Goal: Task Accomplishment & Management: Manage account settings

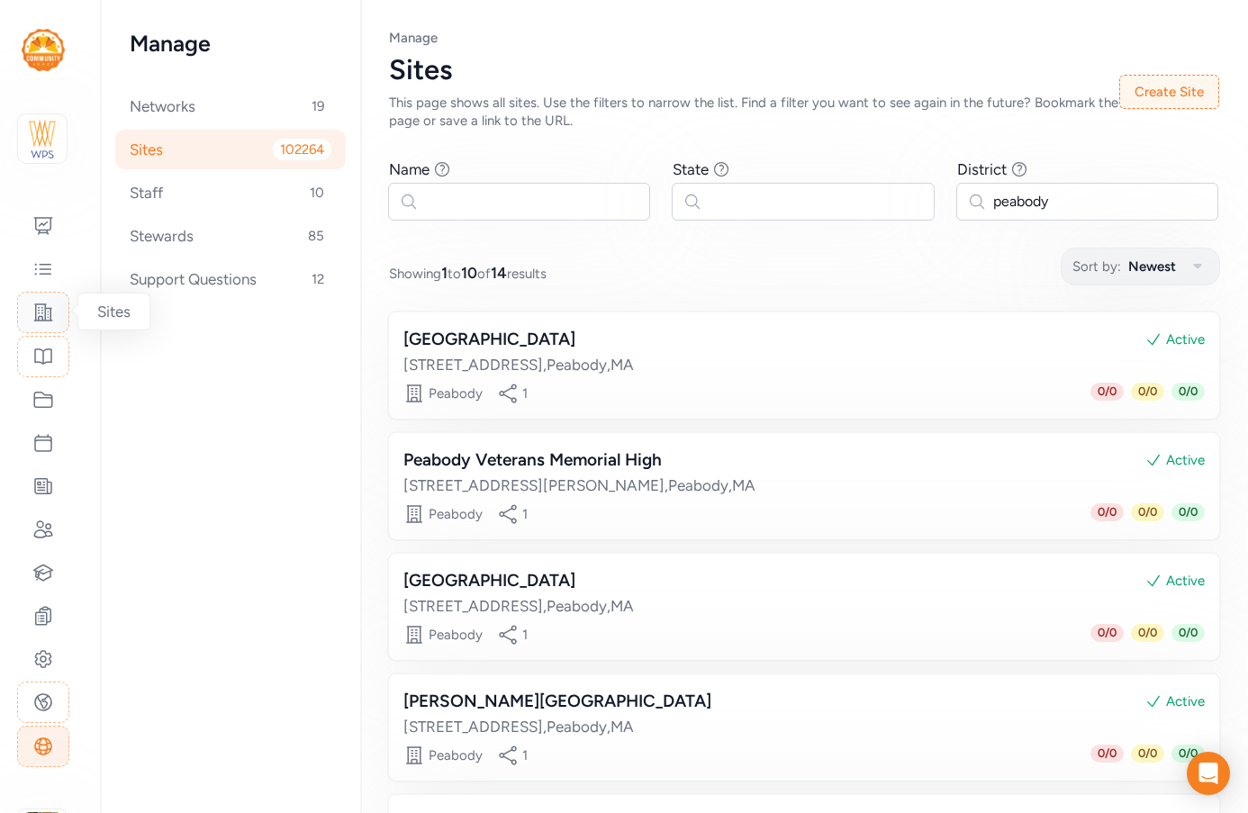
click at [40, 307] on icon at bounding box center [43, 313] width 22 height 22
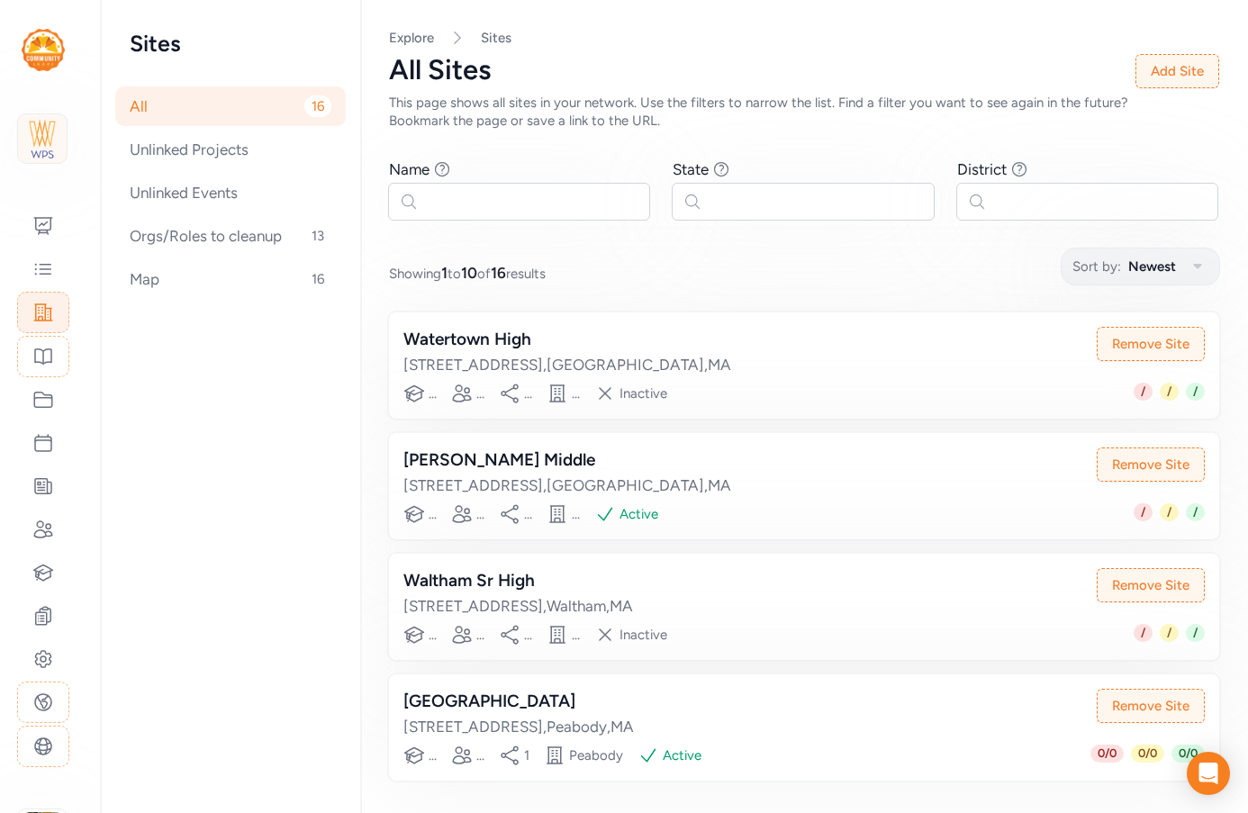
click at [49, 131] on img at bounding box center [43, 139] width 40 height 40
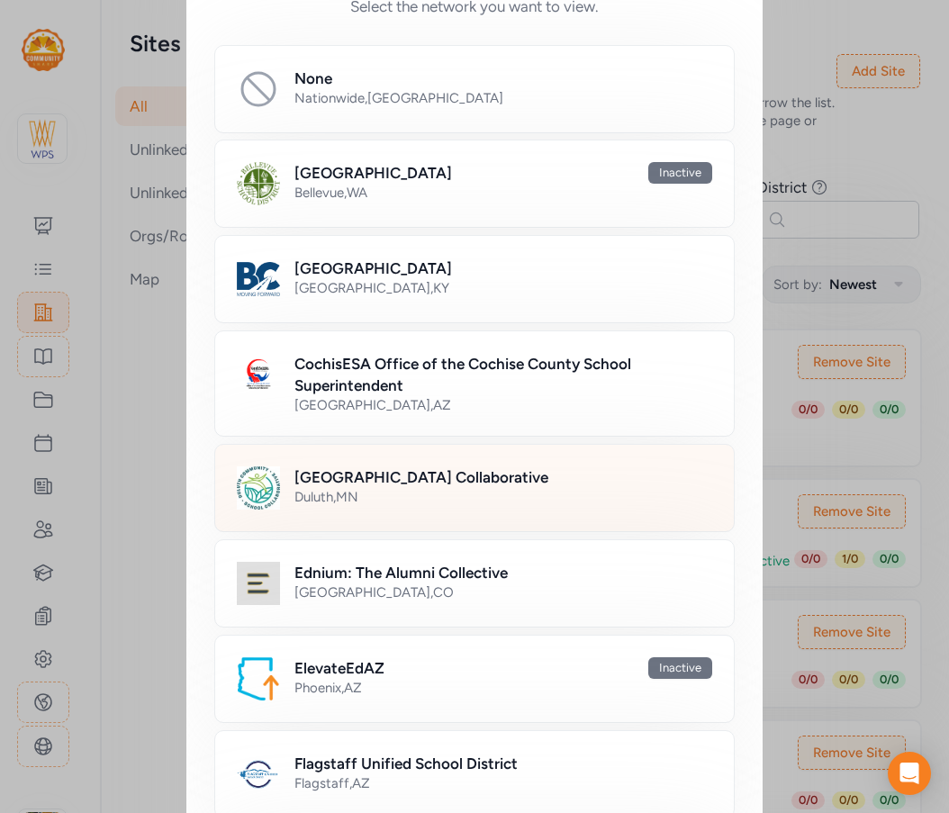
scroll to position [270, 0]
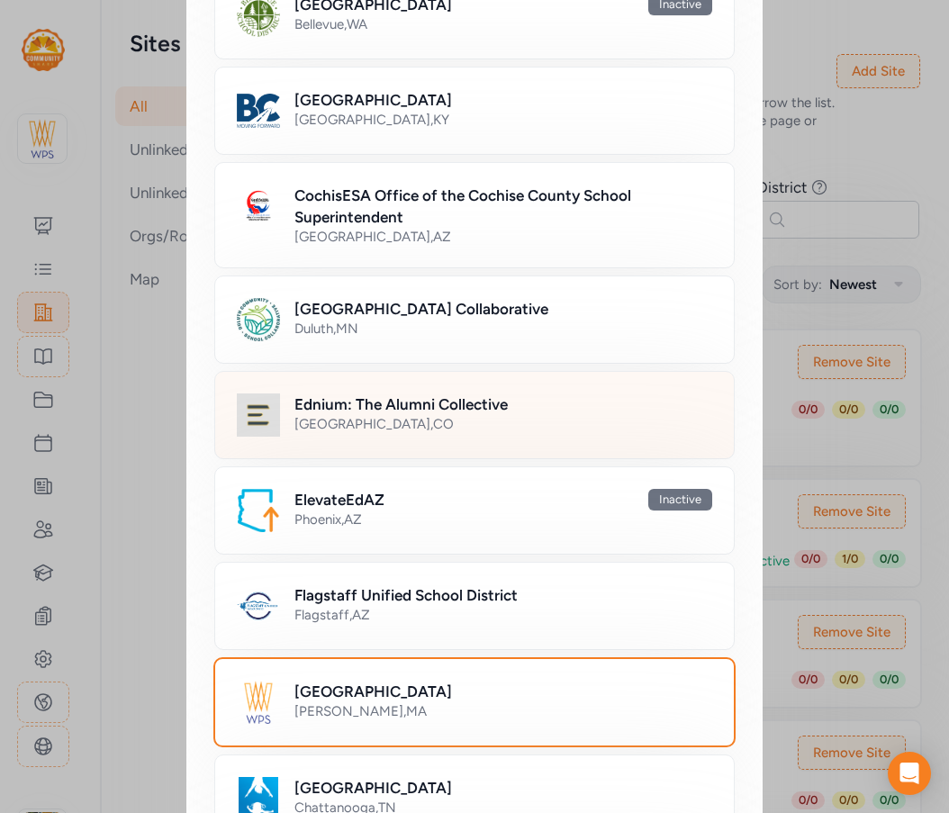
click at [399, 405] on h2 "Ednium: The Alumni Collective" at bounding box center [401, 405] width 213 height 22
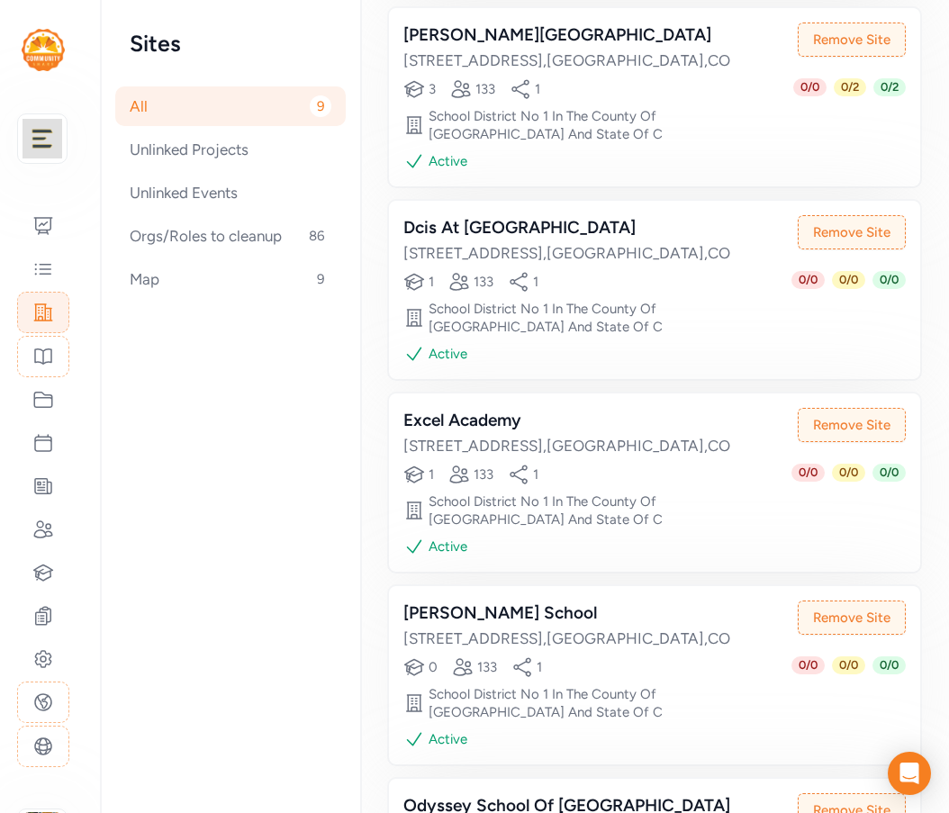
scroll to position [1171, 0]
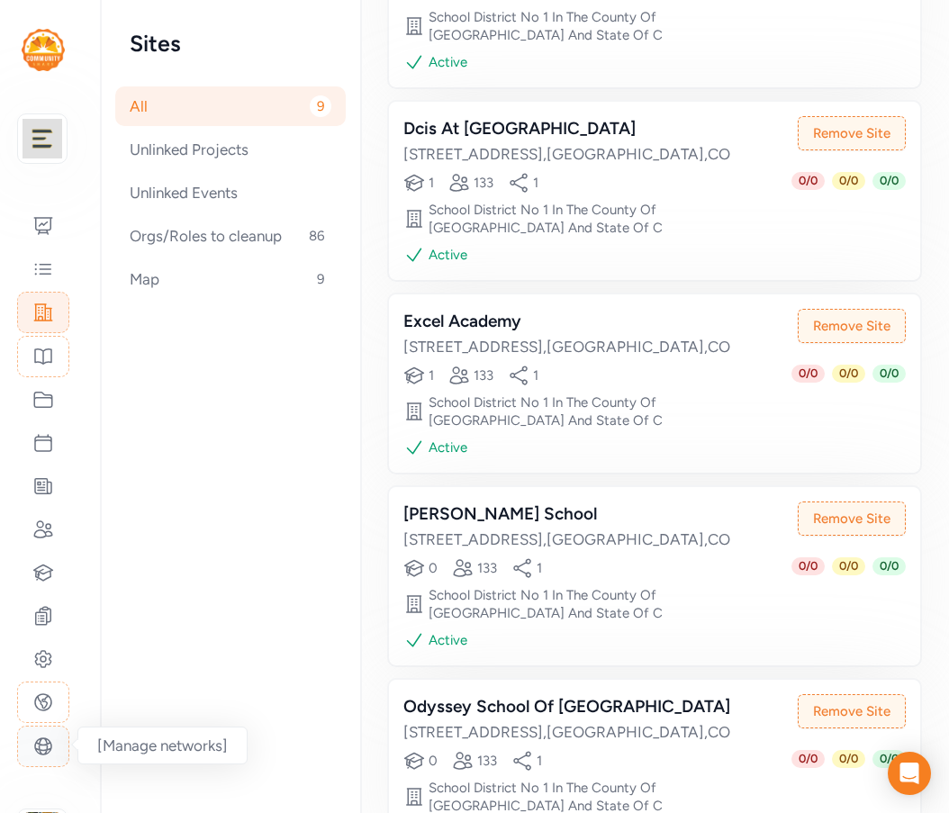
click at [50, 745] on icon at bounding box center [43, 747] width 22 height 22
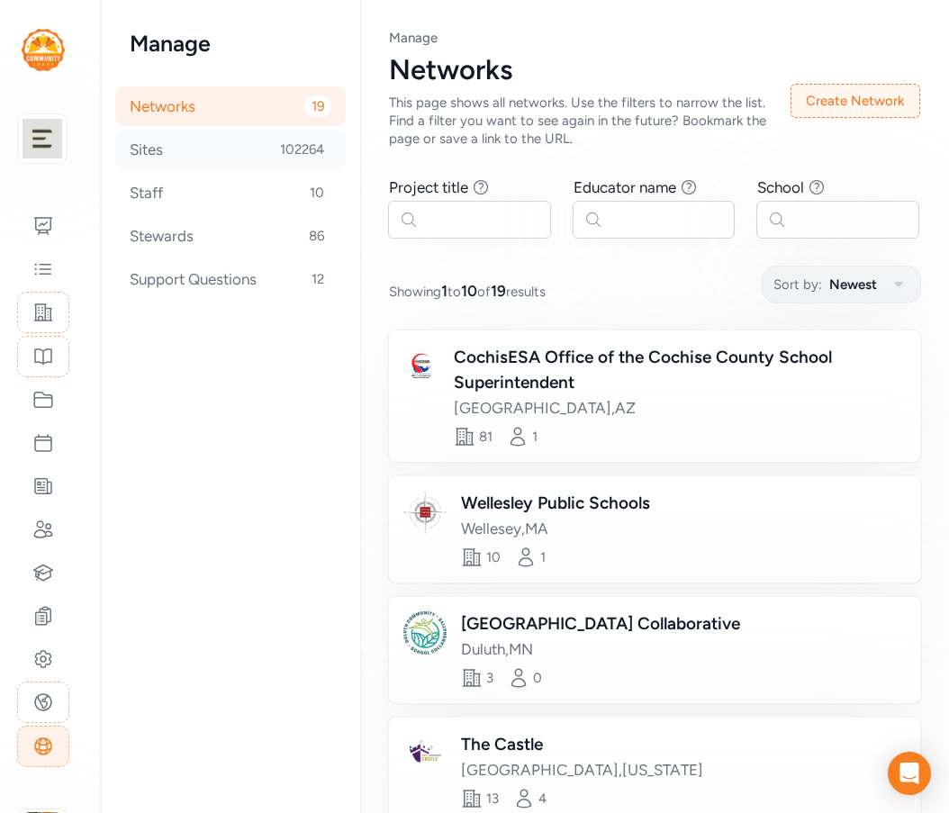
click at [195, 150] on div "Sites 102264" at bounding box center [230, 150] width 231 height 40
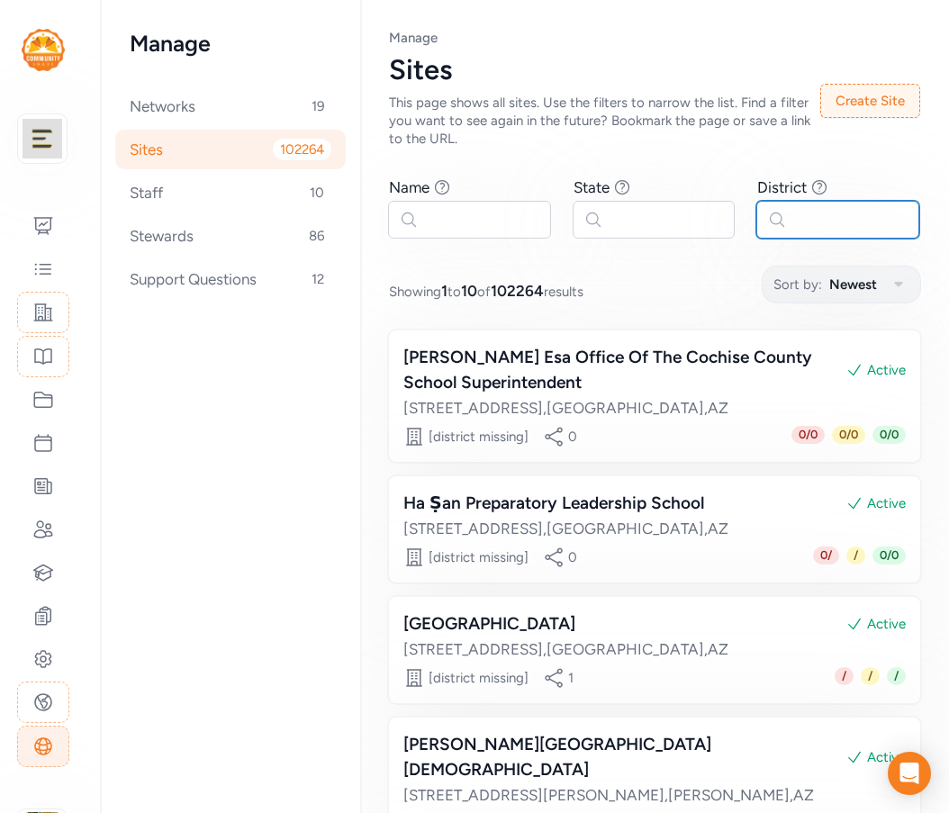
click at [819, 214] on input "text" at bounding box center [838, 220] width 163 height 38
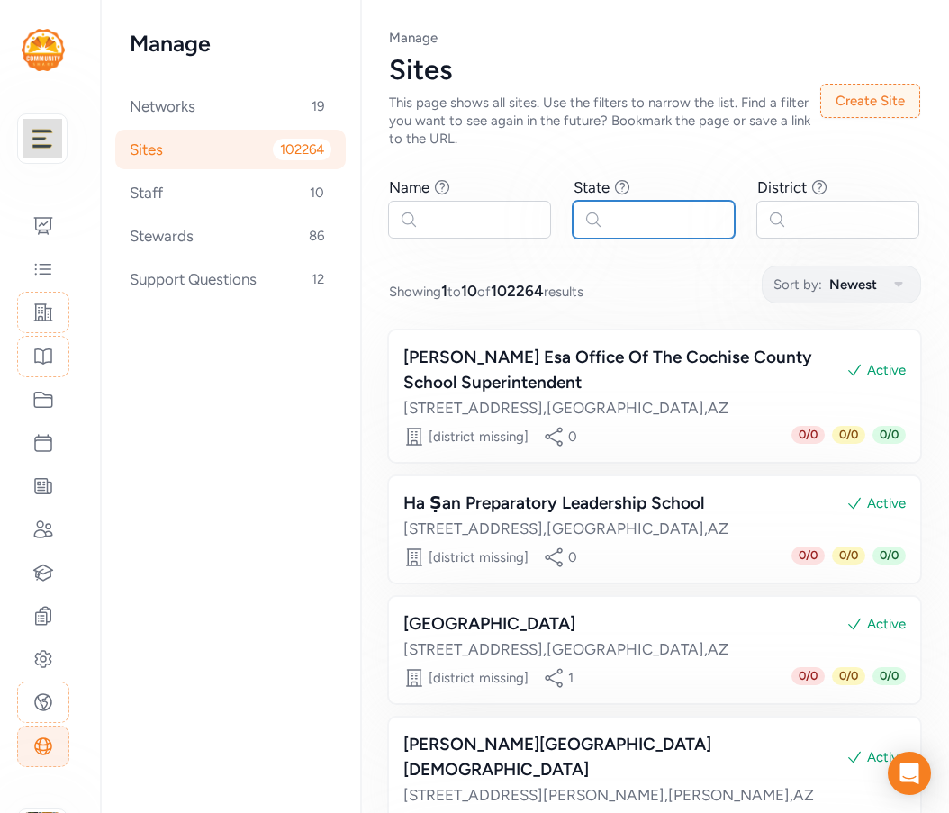
click at [634, 211] on input "text" at bounding box center [654, 220] width 163 height 38
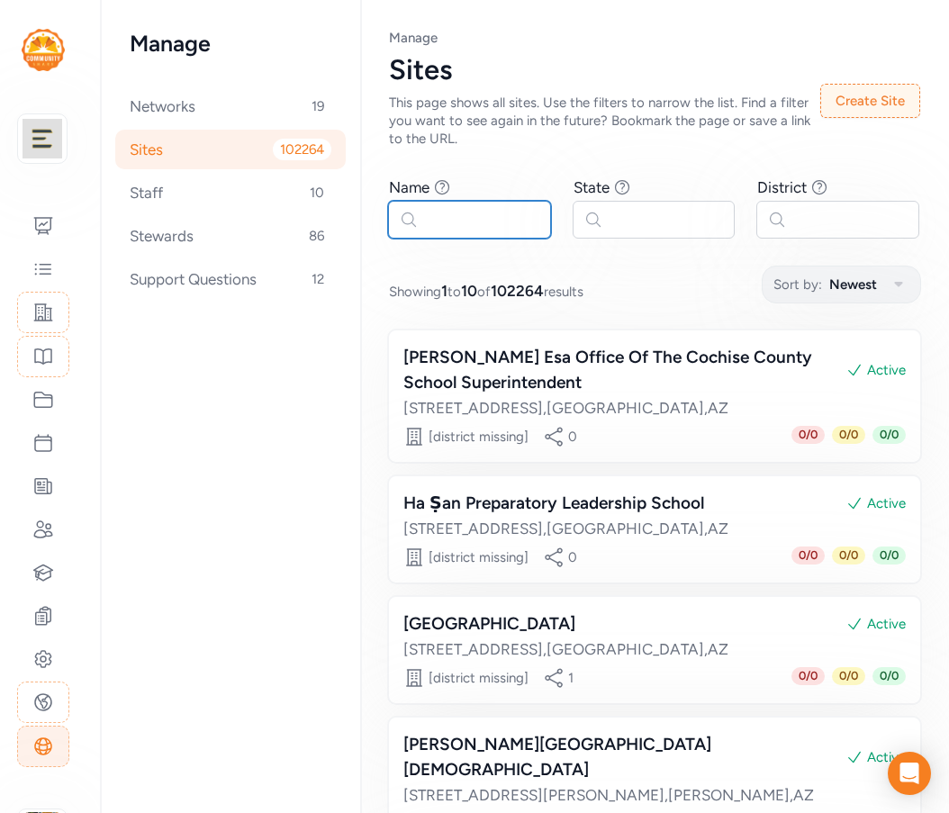
click at [499, 206] on input "text" at bounding box center [469, 220] width 163 height 38
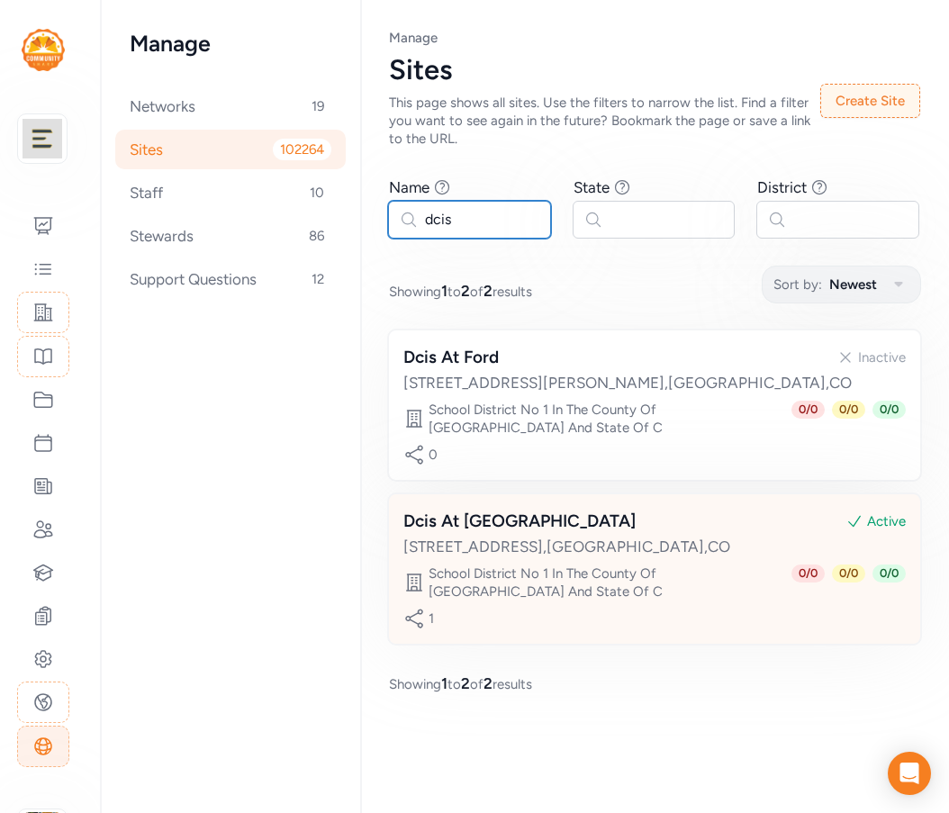
type input "dcis"
click at [499, 533] on div "Dcis At [GEOGRAPHIC_DATA]" at bounding box center [519, 521] width 232 height 25
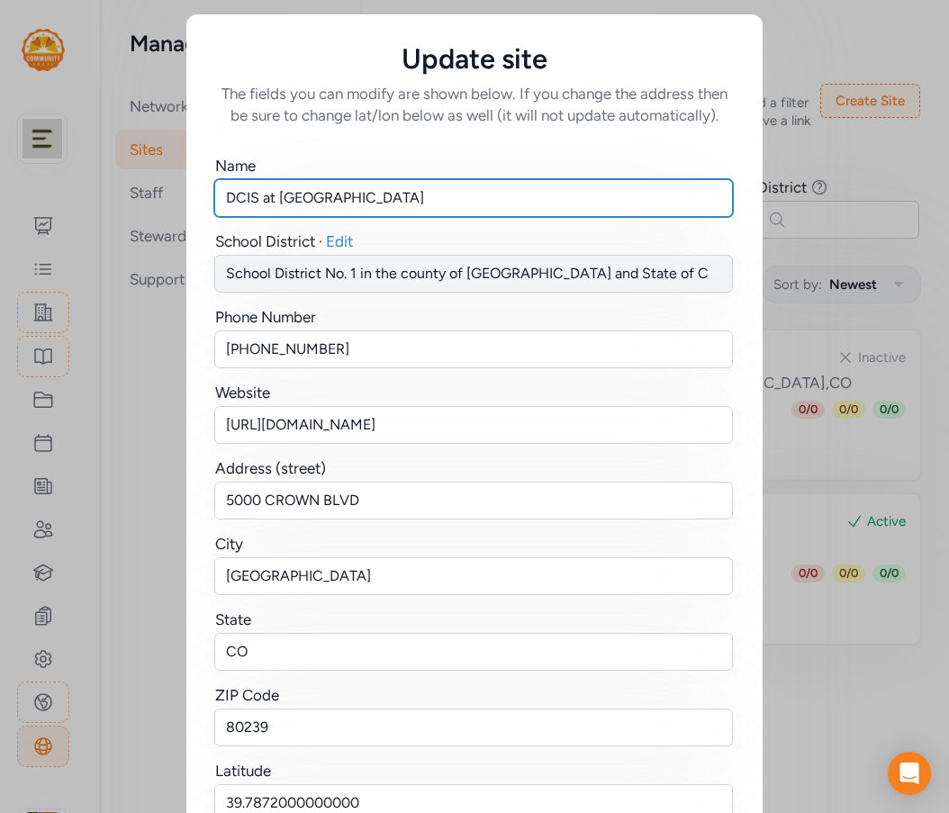
drag, startPoint x: 277, startPoint y: 198, endPoint x: 154, endPoint y: 203, distance: 123.5
click at [154, 203] on div "Update site The fields you can modify are shown below. If you change the addres…" at bounding box center [474, 520] width 949 height 1041
click at [302, 200] on input "Montbello" at bounding box center [473, 198] width 519 height 38
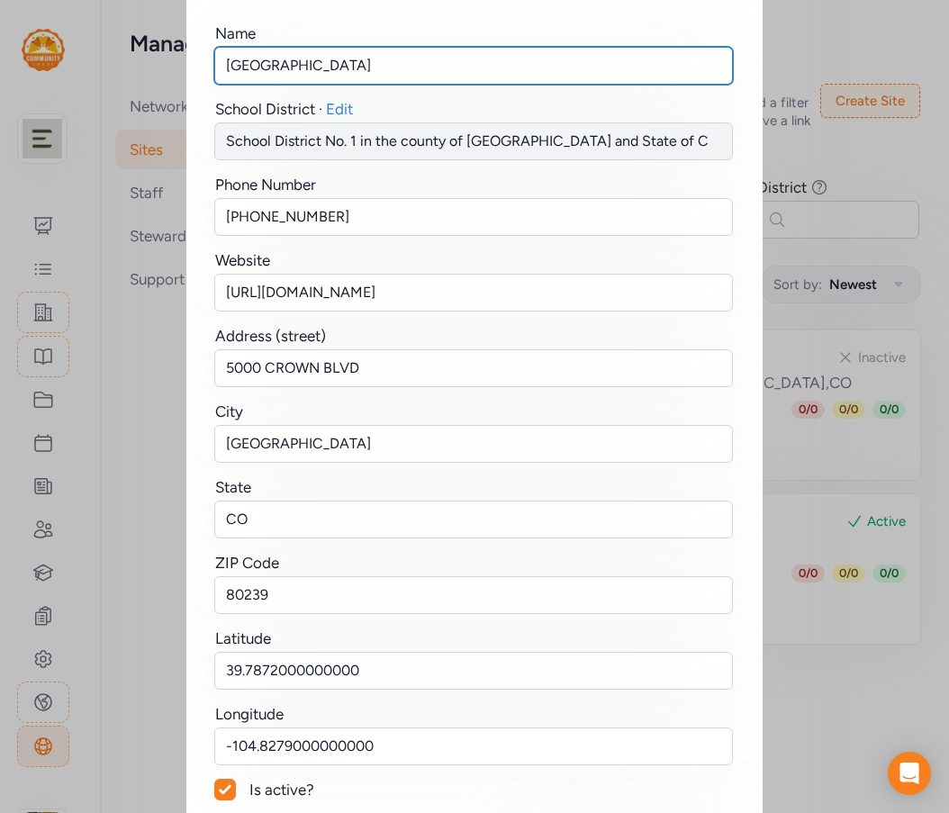
scroll to position [228, 0]
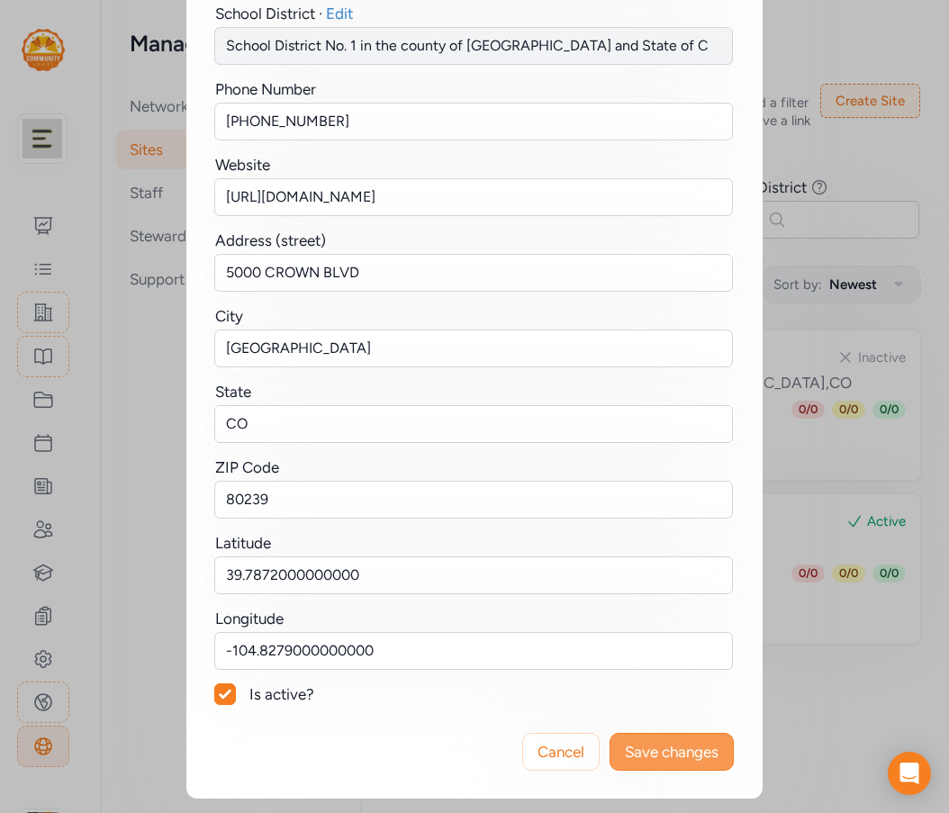
type input "[GEOGRAPHIC_DATA]"
click at [656, 748] on span "Save changes" at bounding box center [672, 752] width 94 height 22
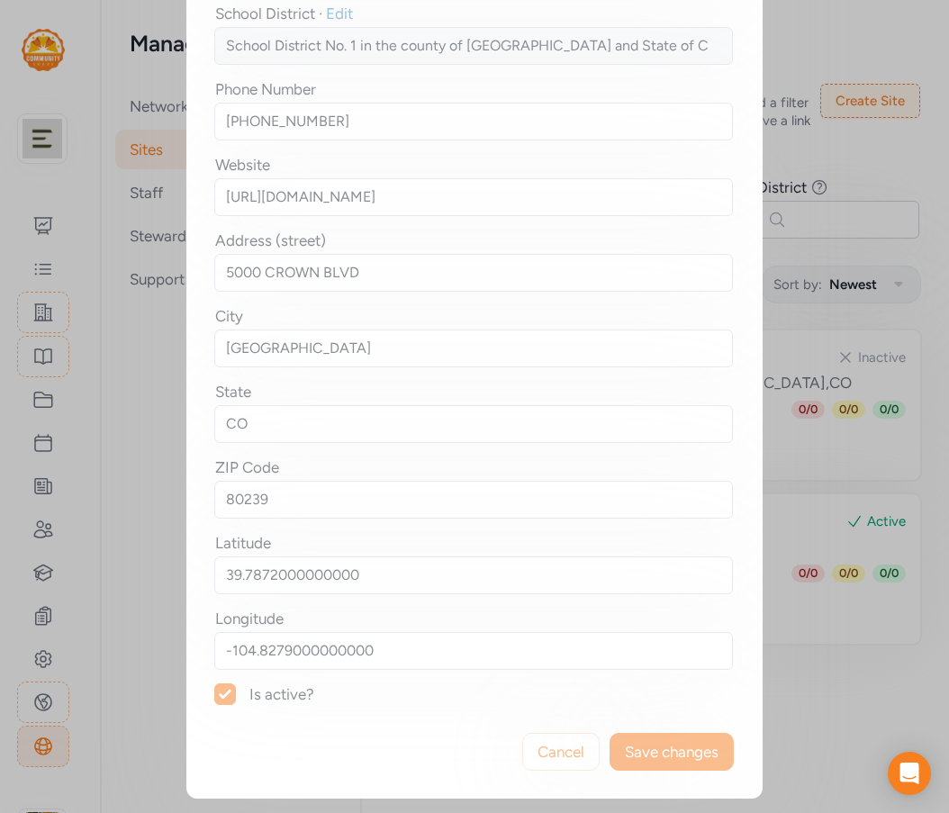
scroll to position [0, 0]
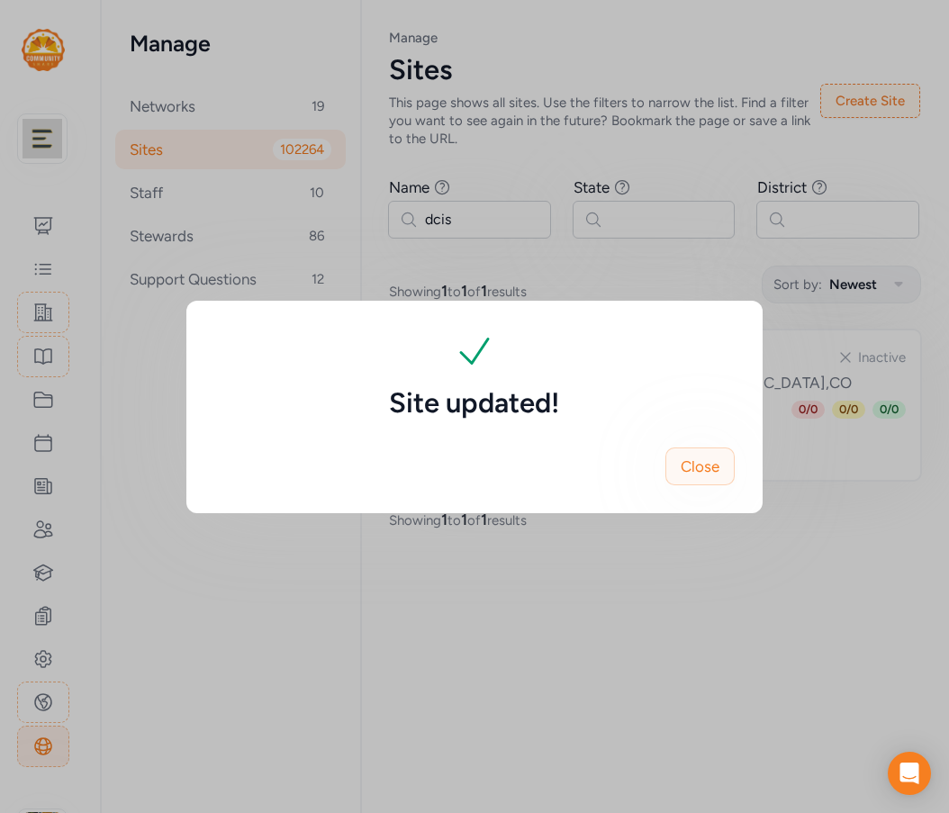
click at [708, 473] on span "Close" at bounding box center [700, 467] width 39 height 22
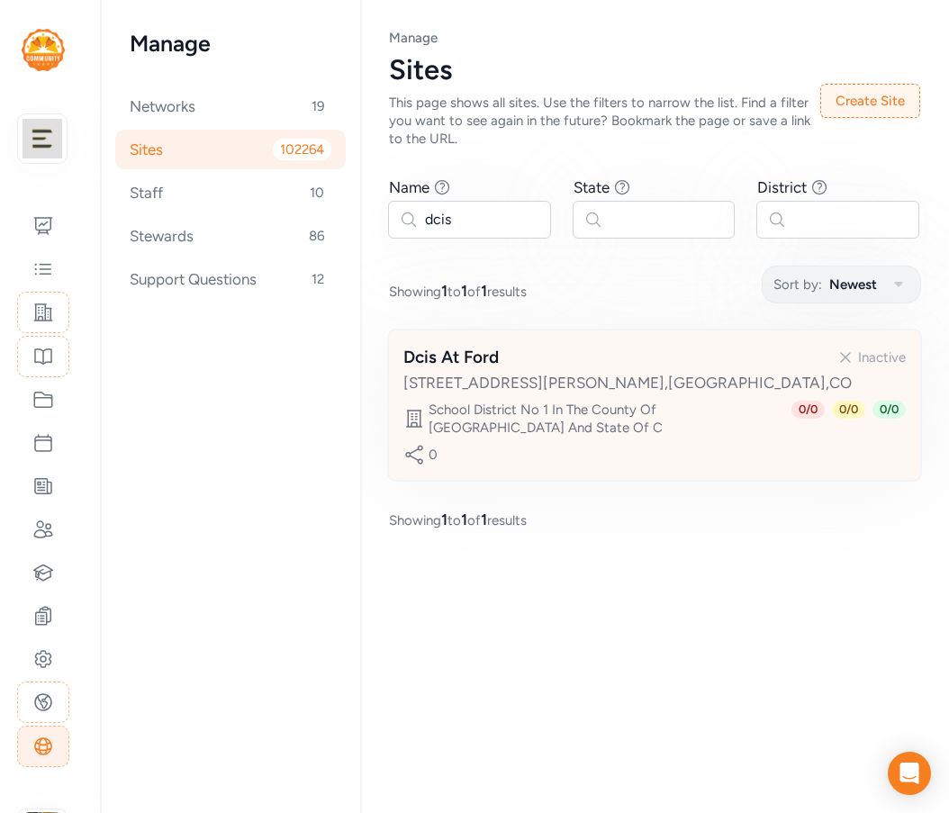
click at [485, 386] on div "[STREET_ADDRESS][PERSON_NAME]" at bounding box center [654, 383] width 503 height 22
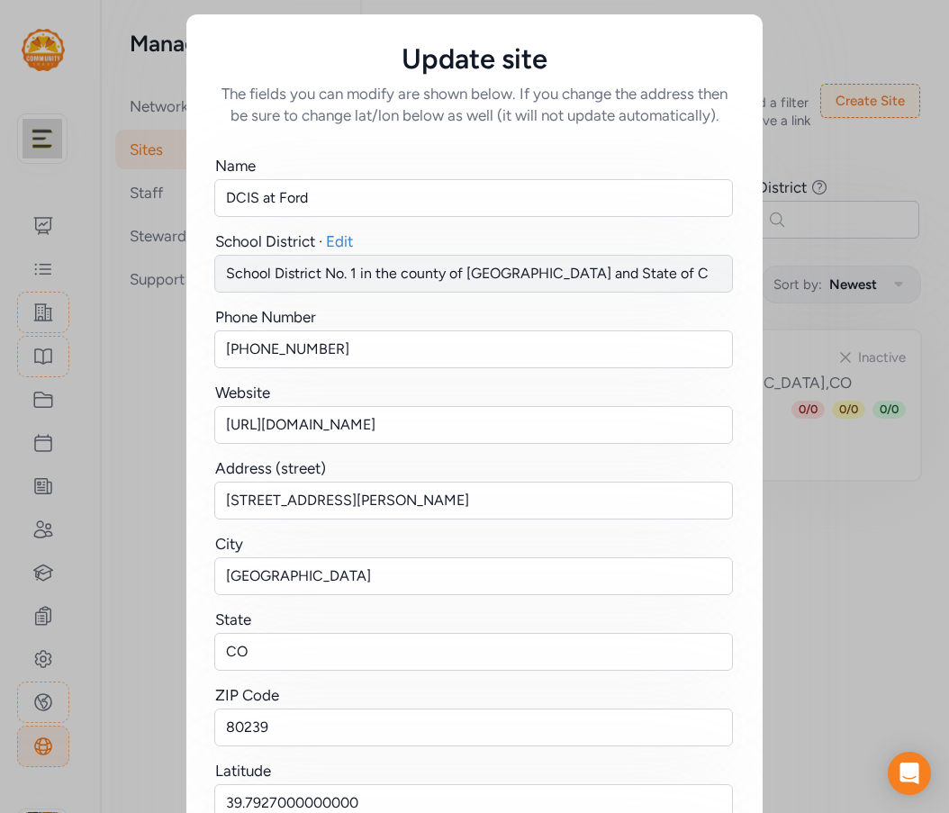
click at [883, 590] on div "Update site The fields you can modify are shown below. If you change the addres…" at bounding box center [474, 520] width 949 height 1041
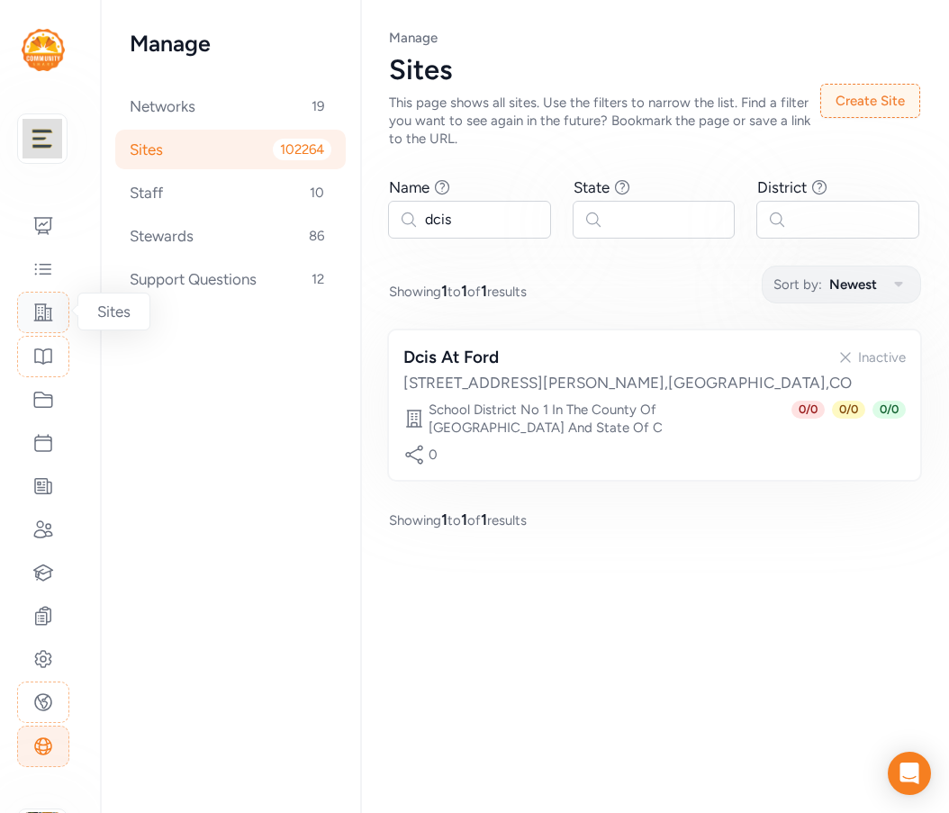
click at [41, 315] on icon at bounding box center [43, 313] width 22 height 22
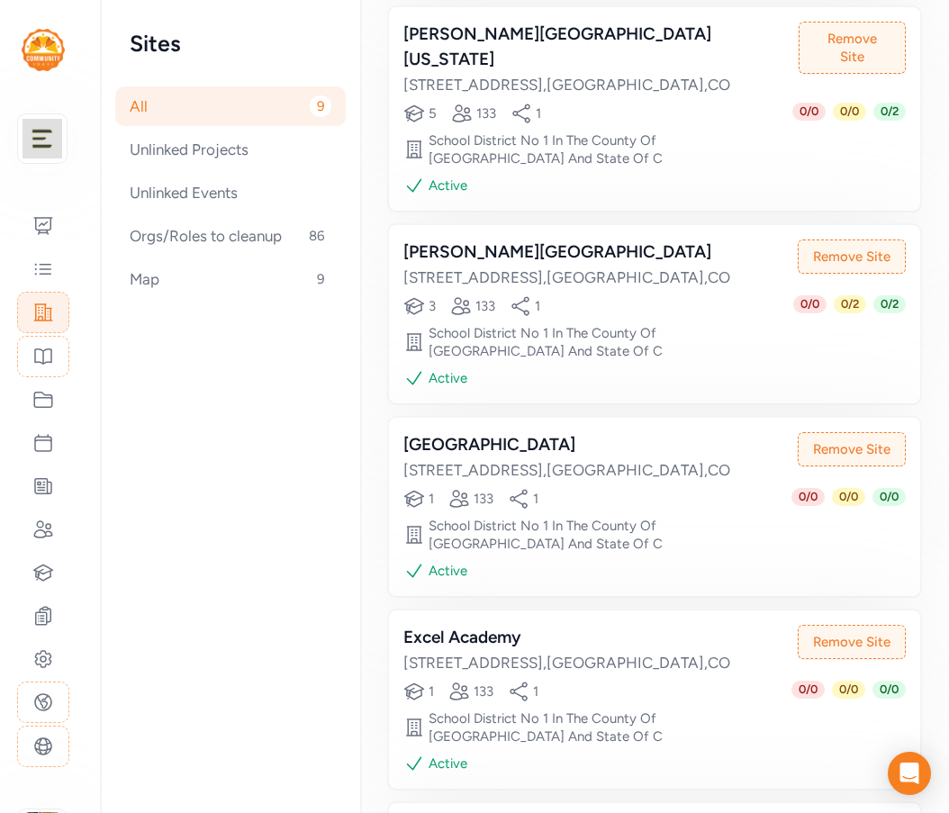
scroll to position [991, 0]
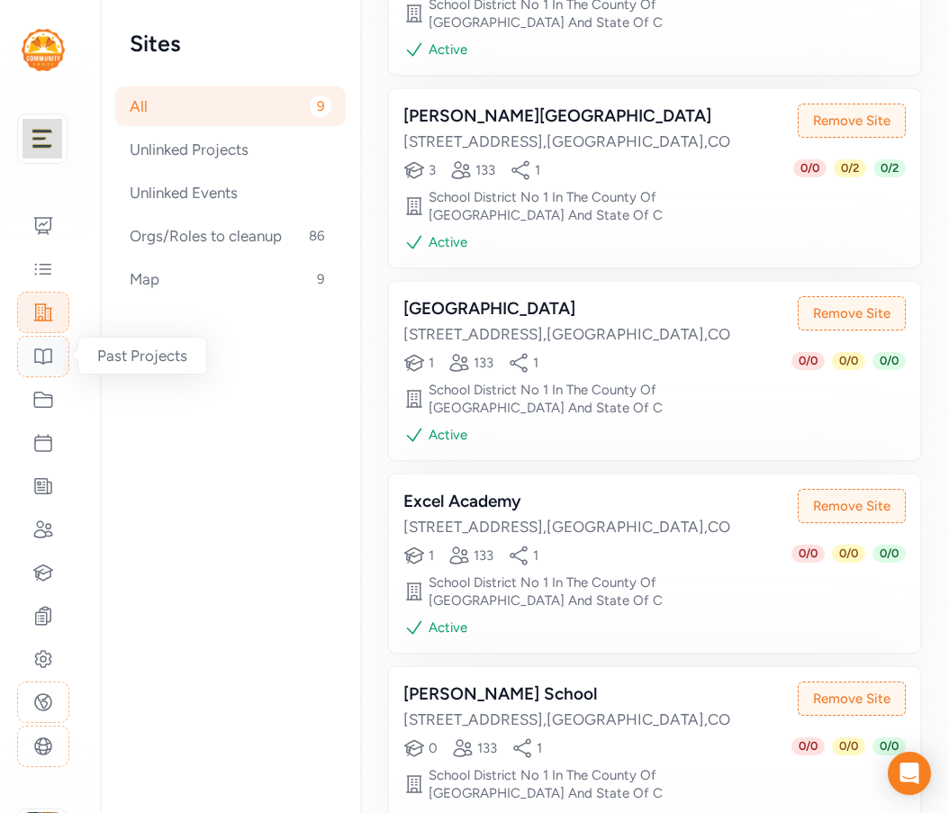
click at [45, 360] on icon at bounding box center [43, 357] width 22 height 22
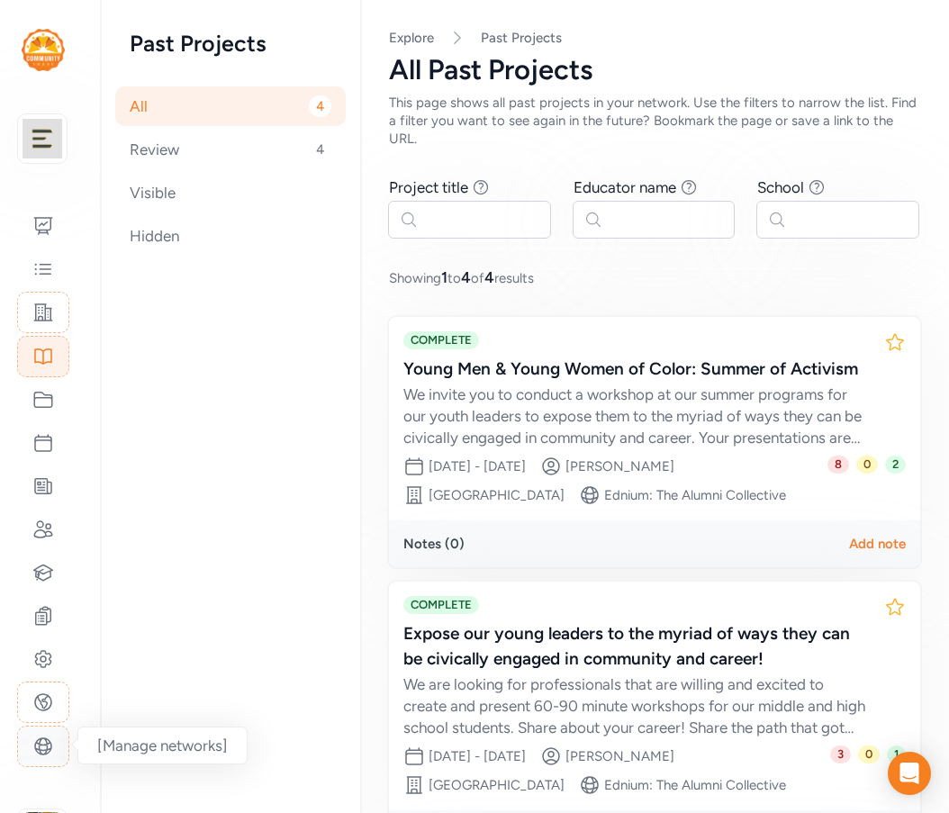
click at [44, 752] on icon at bounding box center [43, 747] width 22 height 22
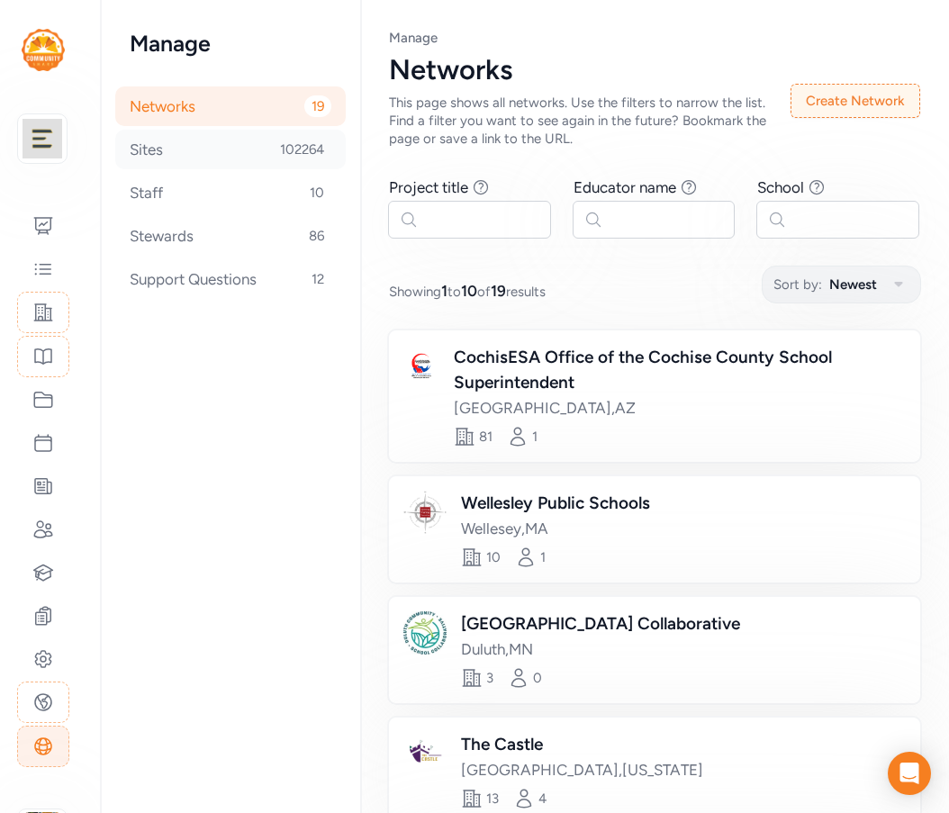
click at [153, 158] on div "Sites 102264" at bounding box center [230, 150] width 231 height 40
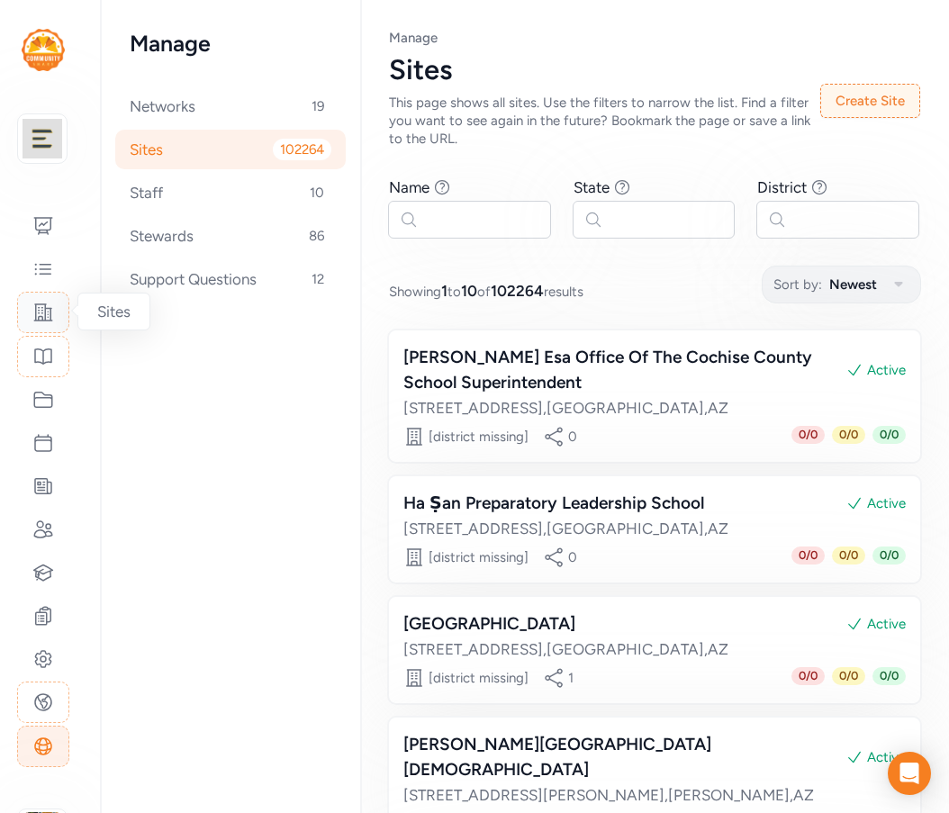
click at [39, 325] on div at bounding box center [43, 312] width 52 height 41
click at [44, 317] on icon at bounding box center [43, 313] width 22 height 22
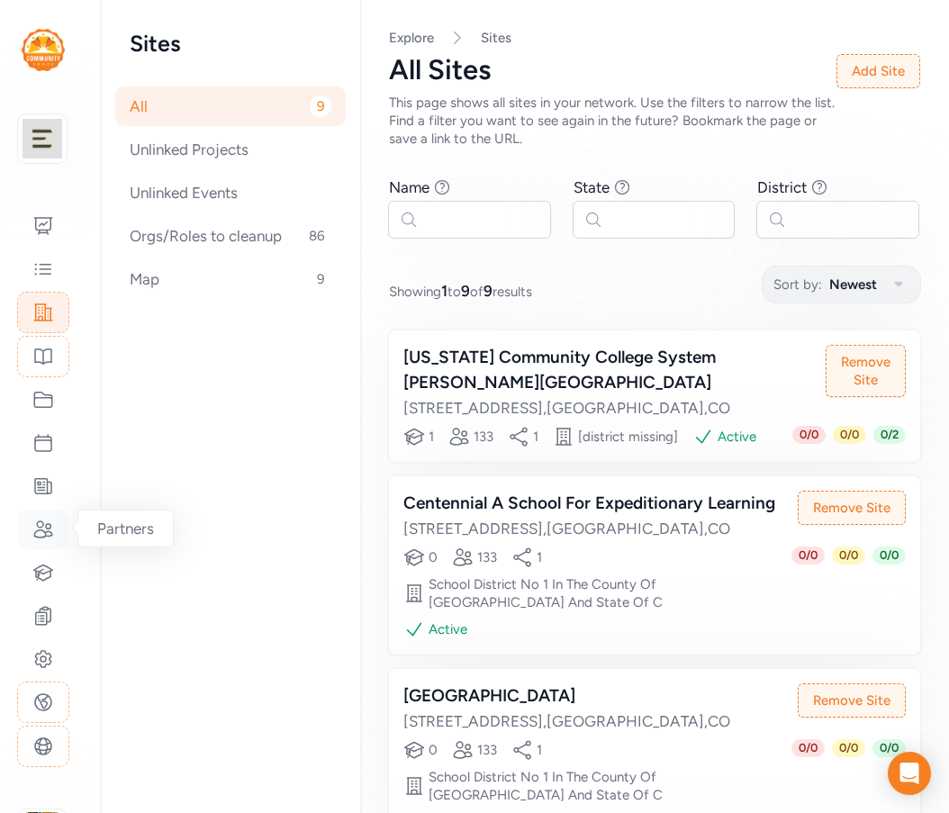
click at [42, 519] on icon at bounding box center [43, 530] width 22 height 22
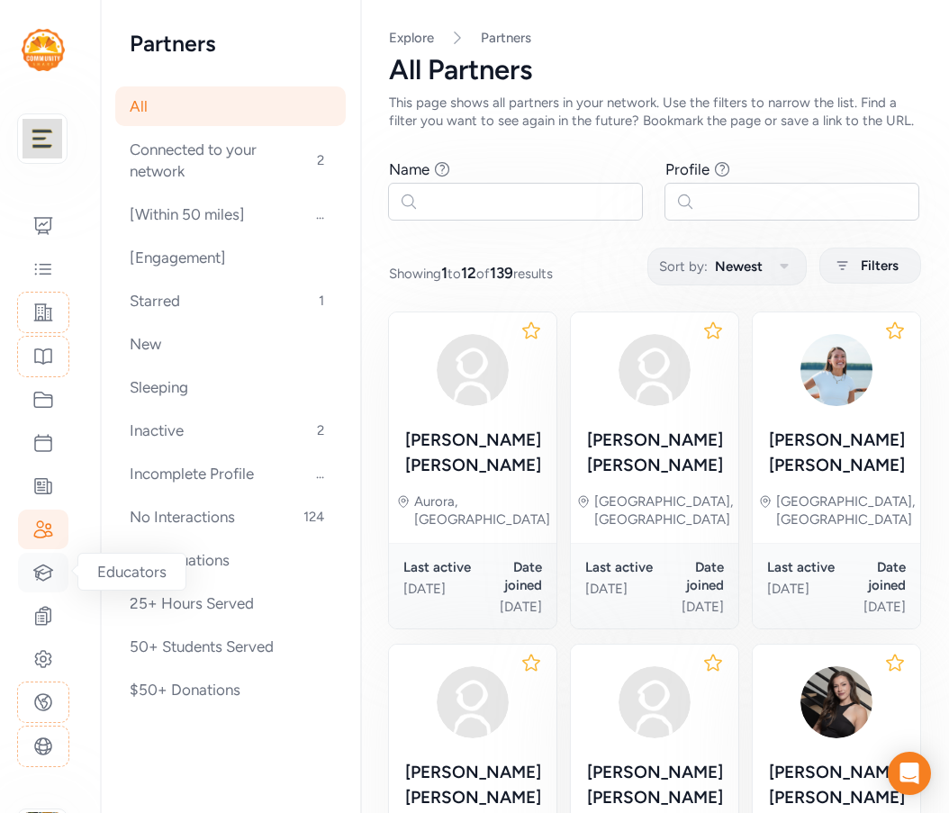
click at [41, 576] on icon at bounding box center [43, 573] width 22 height 22
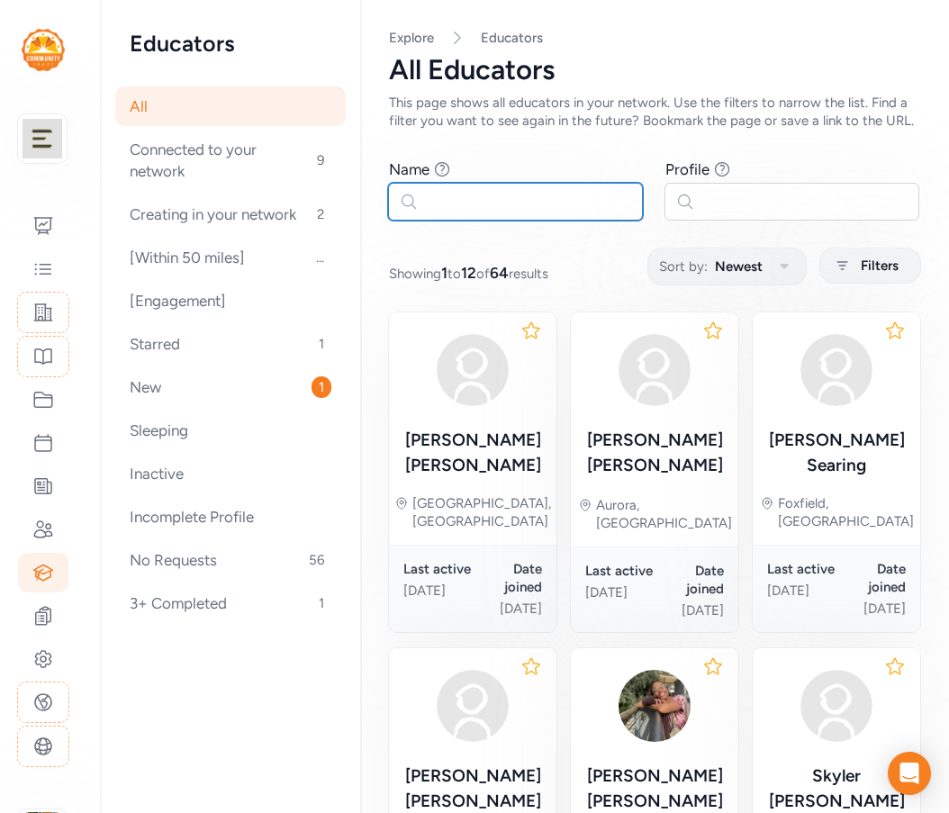
click at [466, 214] on input "text" at bounding box center [515, 202] width 255 height 38
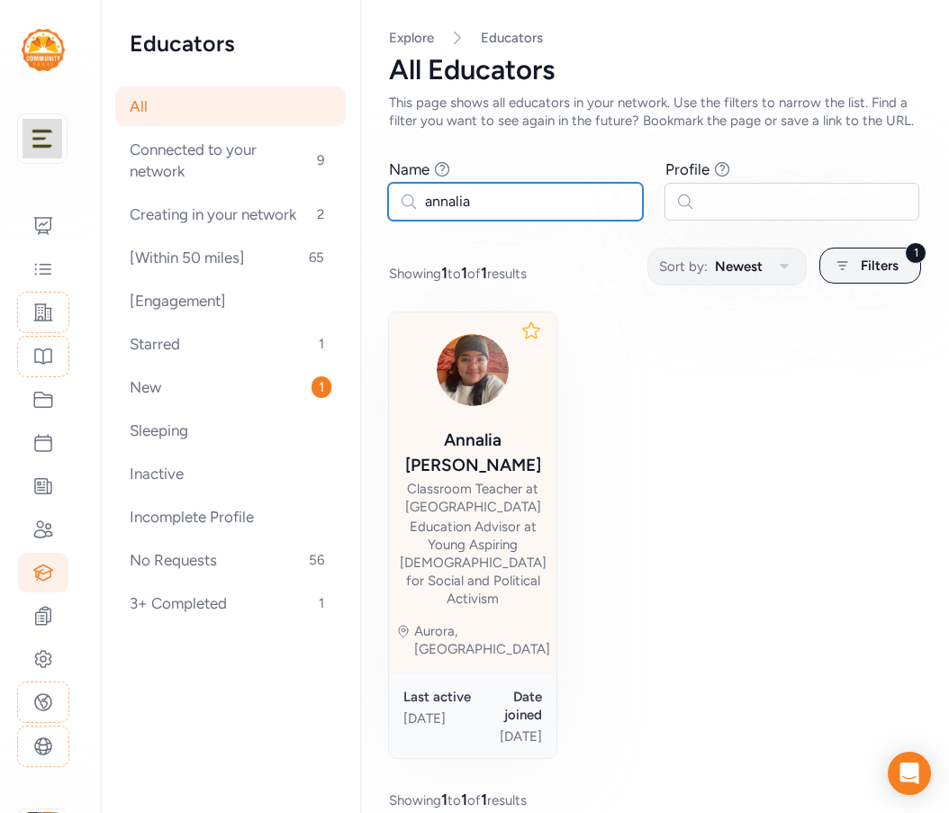
type input "annalia"
click at [509, 541] on div "Education Advisor at Young Aspiring [DEMOGRAPHIC_DATA] for Social and Political…" at bounding box center [473, 563] width 147 height 90
